Goal: Information Seeking & Learning: Check status

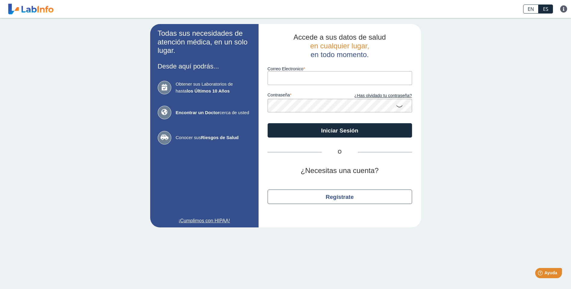
type input "[PERSON_NAME][EMAIL_ADDRESS][PERSON_NAME][DOMAIN_NAME]"
click at [267, 123] on button "Iniciar Sesión" at bounding box center [339, 130] width 144 height 14
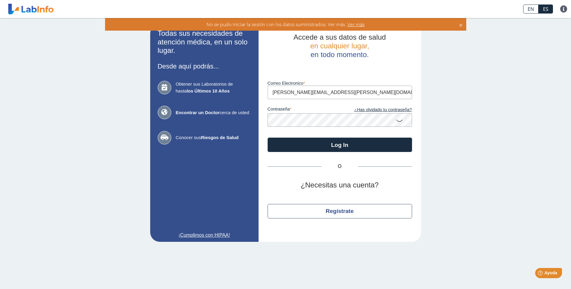
click at [267, 138] on button "Log In" at bounding box center [339, 145] width 144 height 14
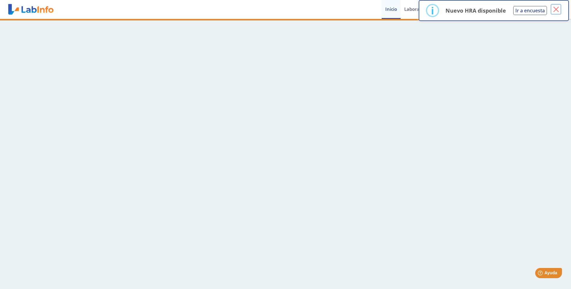
click at [558, 10] on button "×" at bounding box center [555, 9] width 11 height 11
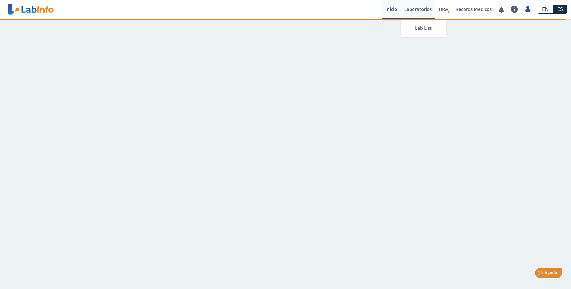
drag, startPoint x: 413, startPoint y: 8, endPoint x: 419, endPoint y: 16, distance: 9.7
click at [413, 8] on link "Laboratorios" at bounding box center [417, 9] width 35 height 19
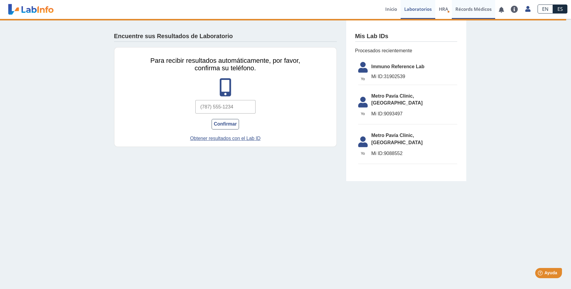
click at [457, 9] on link "Récords Médicos" at bounding box center [472, 9] width 43 height 19
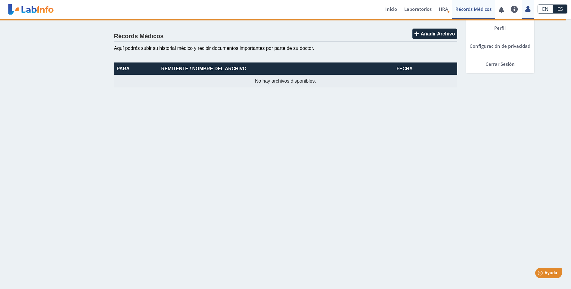
click at [530, 6] on link at bounding box center [527, 8] width 12 height 8
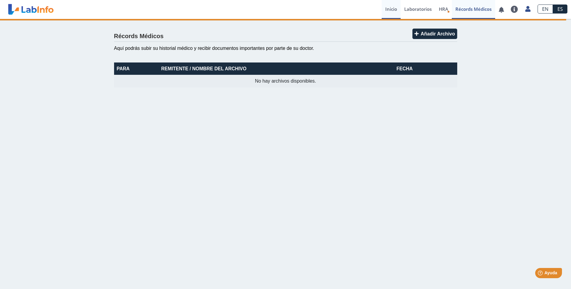
click at [394, 8] on link "Inicio" at bounding box center [390, 9] width 19 height 19
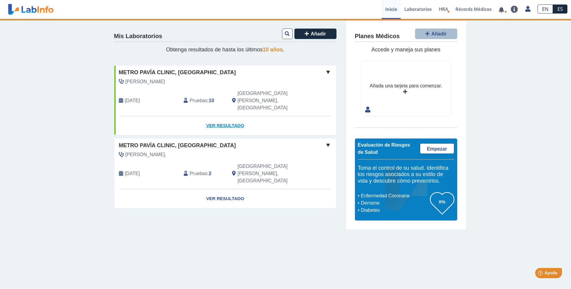
click at [217, 116] on link "Ver Resultado" at bounding box center [225, 125] width 222 height 19
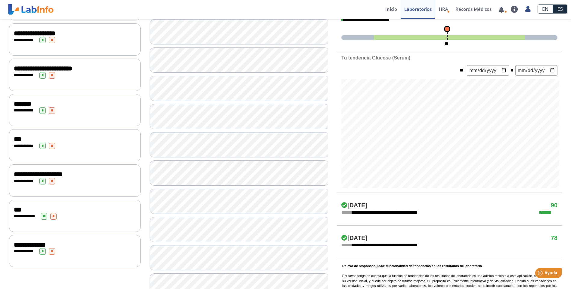
scroll to position [180, 0]
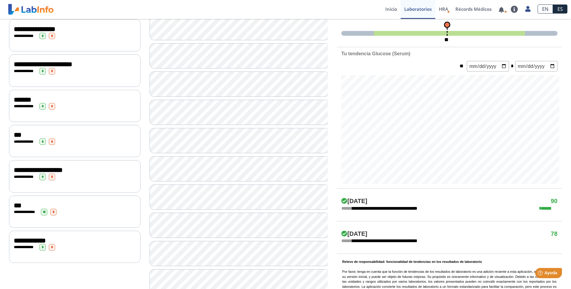
click at [74, 237] on div "**********" at bounding box center [75, 240] width 122 height 7
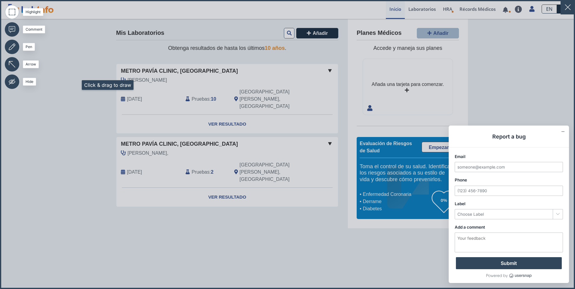
click at [75, 85] on icon at bounding box center [287, 144] width 575 height 289
click at [75, 85] on rect at bounding box center [75, 85] width 0 height 0
click at [562, 131] on icon "Collapse form" at bounding box center [563, 131] width 3 height 3
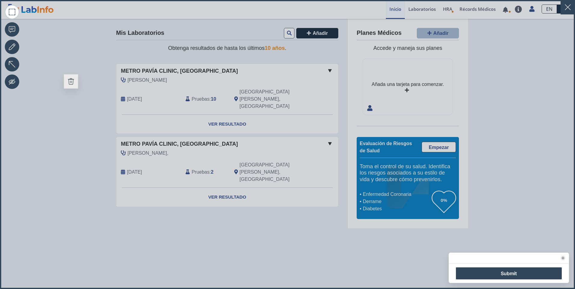
click at [66, 79] on button "Delete" at bounding box center [71, 81] width 14 height 14
click at [15, 12] on label at bounding box center [12, 12] width 14 height 14
click at [12, 12] on input "Highlight" at bounding box center [12, 12] width 0 height 0
click at [9, 8] on label at bounding box center [12, 12] width 14 height 14
click at [12, 12] on input "Highlight" at bounding box center [12, 12] width 0 height 0
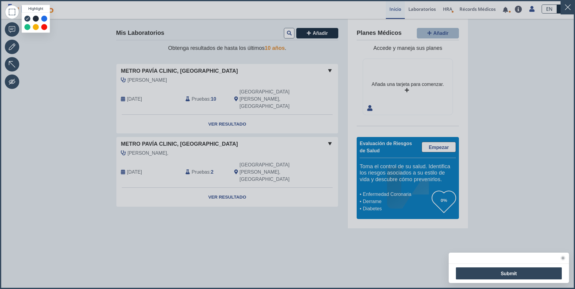
drag, startPoint x: 13, startPoint y: 11, endPoint x: 53, endPoint y: 38, distance: 48.4
click at [13, 11] on label at bounding box center [12, 12] width 14 height 14
click at [12, 12] on input "Highlight" at bounding box center [12, 12] width 0 height 0
click at [103, 72] on icon at bounding box center [287, 144] width 575 height 289
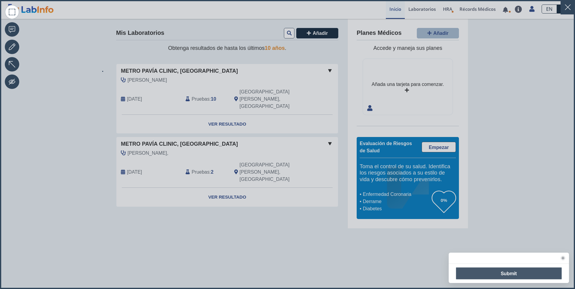
click at [536, 273] on span "Submit" at bounding box center [509, 274] width 106 height 12
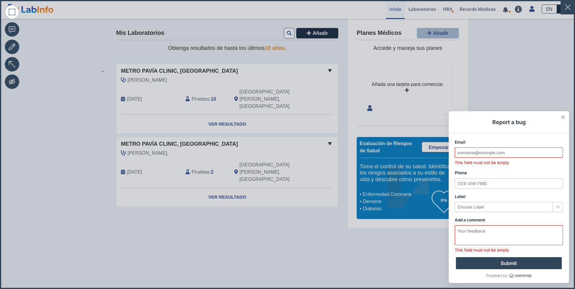
click at [557, 114] on h1 "Report a bug" at bounding box center [509, 122] width 120 height 22
click at [563, 8] on button "button" at bounding box center [568, 7] width 14 height 14
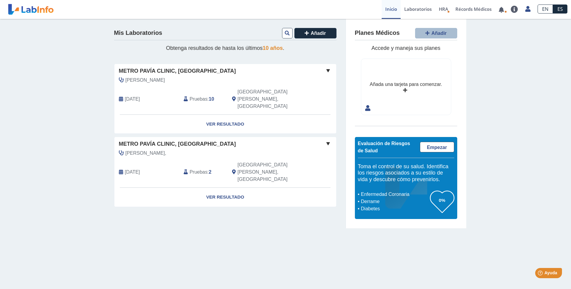
click at [319, 73] on div "Metro Pavía Clinic, [GEOGRAPHIC_DATA]" at bounding box center [225, 71] width 222 height 8
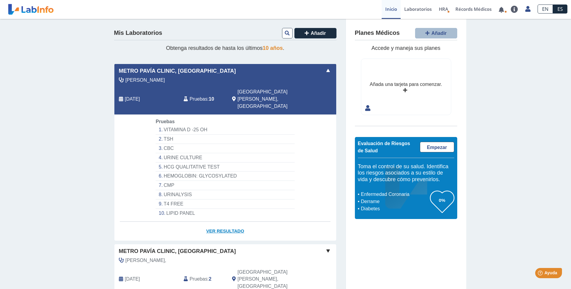
click at [216, 222] on link "Ver Resultado" at bounding box center [225, 231] width 222 height 19
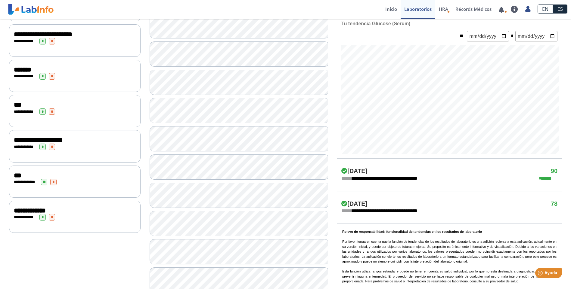
scroll to position [180, 0]
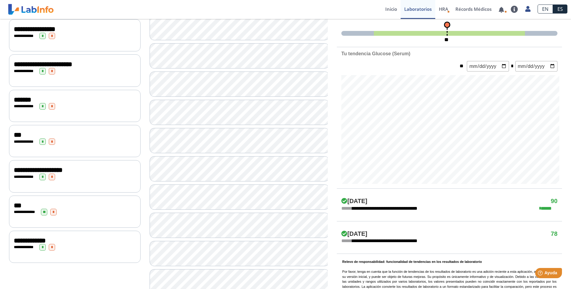
click at [63, 244] on div "**********" at bounding box center [75, 247] width 122 height 7
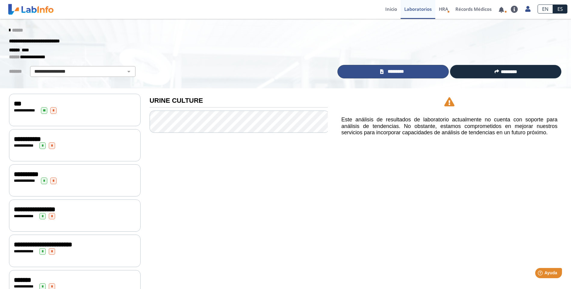
click at [364, 70] on link "*********" at bounding box center [392, 72] width 111 height 14
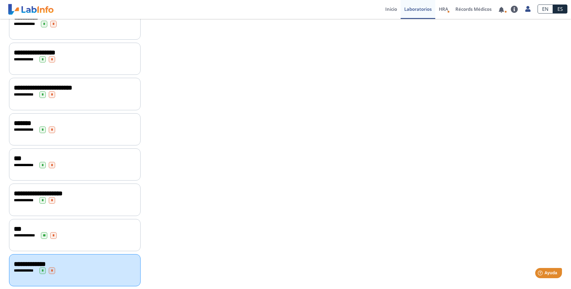
scroll to position [161, 0]
